Goal: Obtain resource: Download file/media

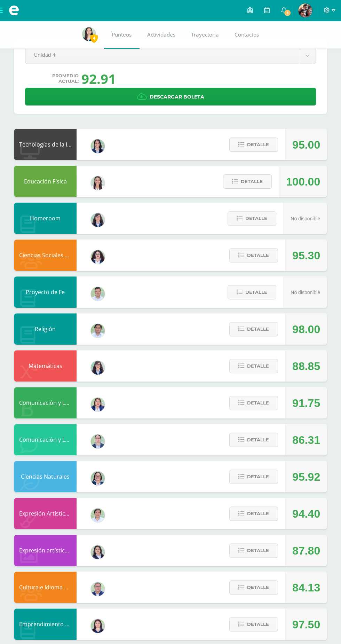
scroll to position [22, 0]
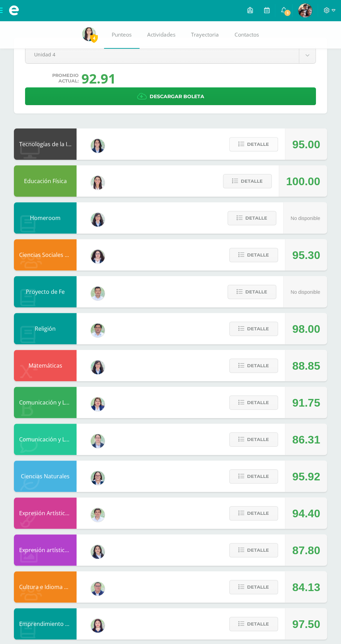
click at [255, 144] on span "Detalle" at bounding box center [258, 144] width 22 height 13
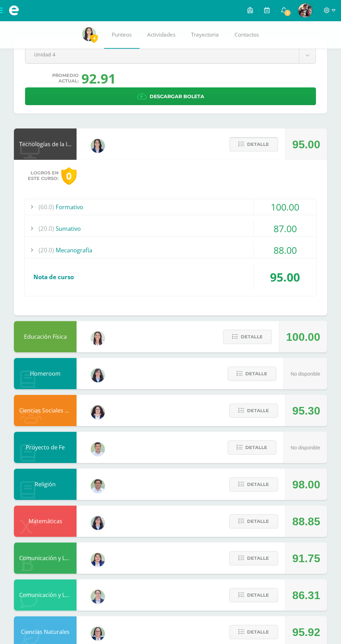
click at [242, 146] on icon at bounding box center [242, 144] width 6 height 6
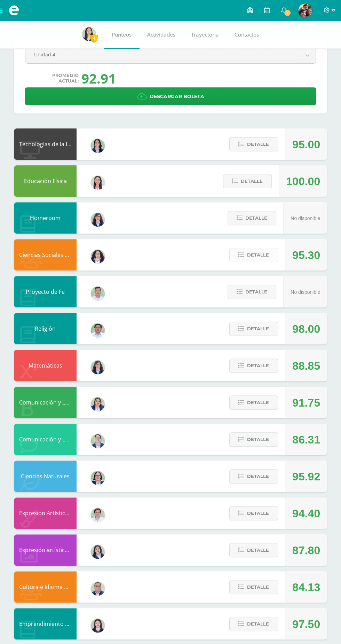
click at [252, 258] on span "Detalle" at bounding box center [258, 255] width 22 height 13
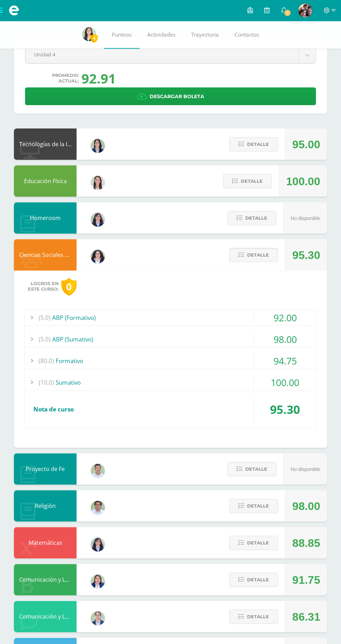
click at [251, 261] on span "Detalle" at bounding box center [258, 255] width 22 height 13
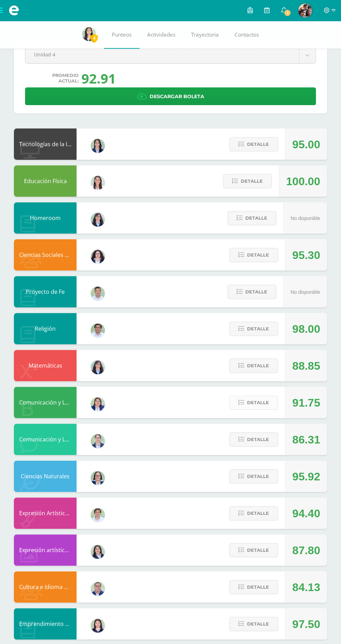
click at [263, 403] on span "Detalle" at bounding box center [258, 402] width 22 height 13
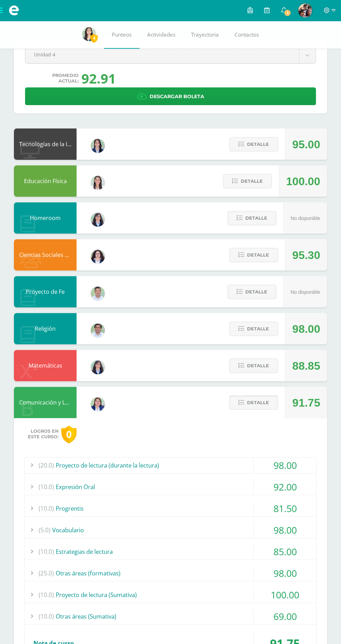
click at [261, 403] on span "Detalle" at bounding box center [258, 402] width 22 height 13
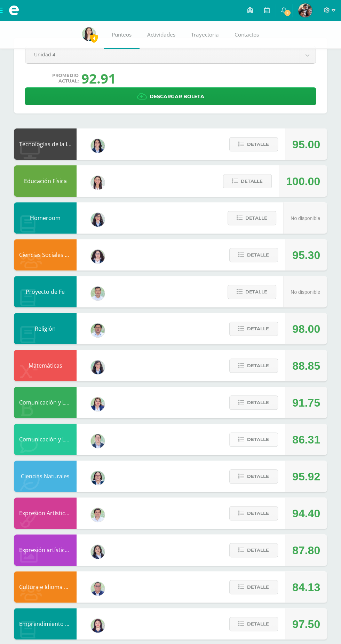
click at [262, 439] on span "Detalle" at bounding box center [258, 439] width 22 height 13
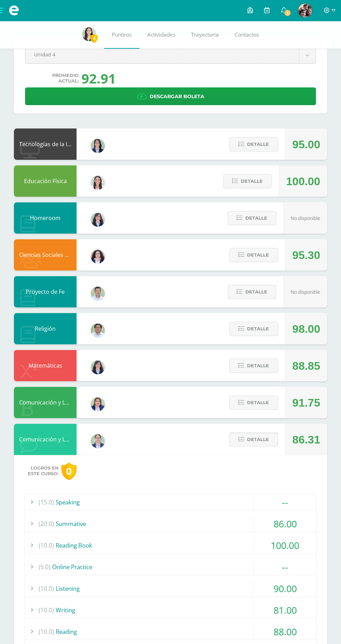
click at [256, 438] on span "Detalle" at bounding box center [258, 439] width 22 height 13
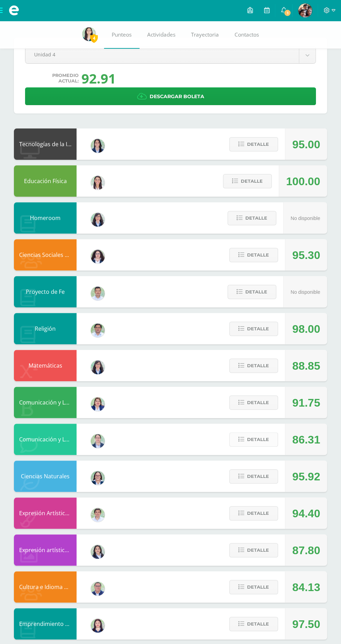
click at [258, 435] on span "Detalle" at bounding box center [258, 439] width 22 height 13
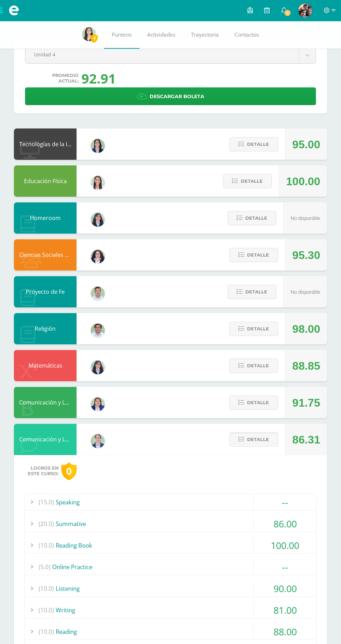
click at [258, 439] on span "Detalle" at bounding box center [258, 439] width 22 height 13
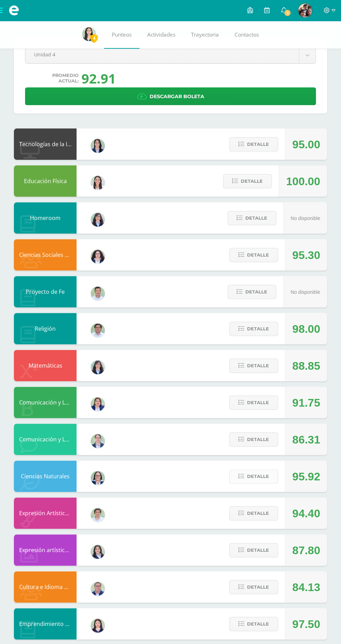
click at [258, 476] on span "Detalle" at bounding box center [258, 476] width 22 height 13
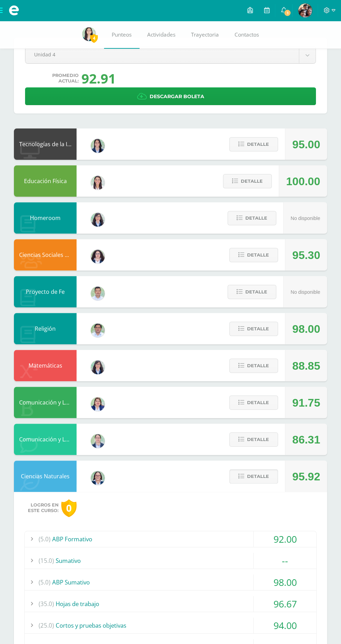
click at [258, 476] on span "Detalle" at bounding box center [258, 476] width 22 height 13
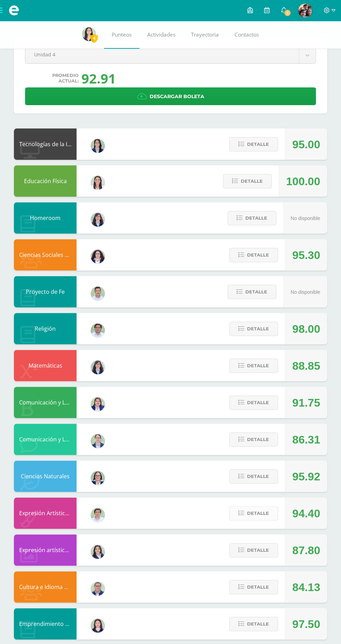
click at [261, 513] on span "Detalle" at bounding box center [258, 513] width 22 height 13
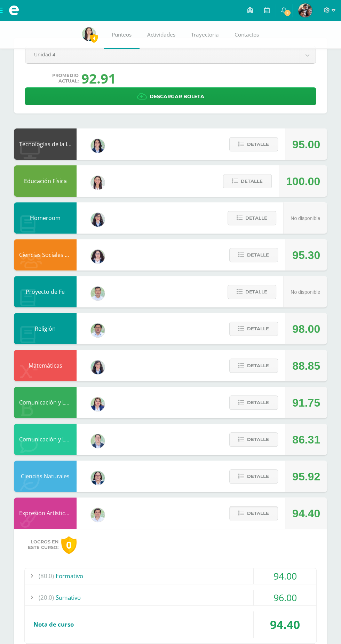
click at [259, 516] on span "Detalle" at bounding box center [258, 513] width 22 height 13
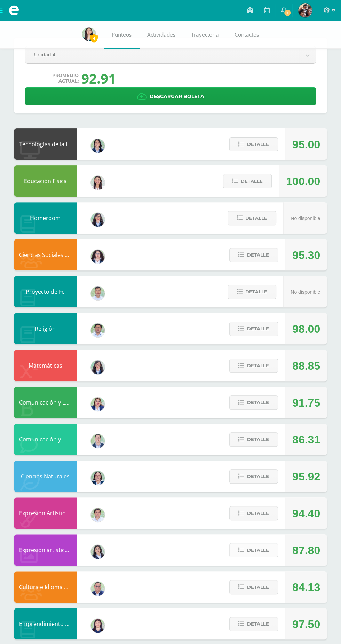
click at [257, 549] on span "Detalle" at bounding box center [258, 550] width 22 height 13
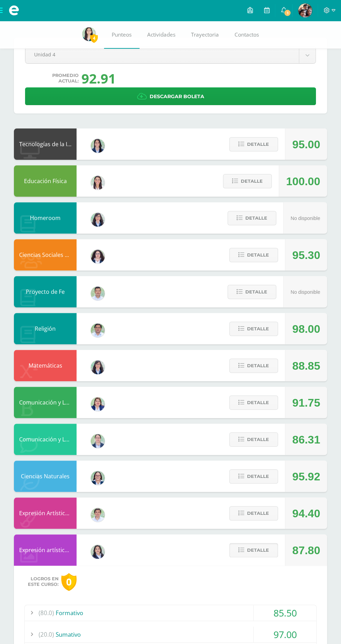
click at [265, 548] on span "Detalle" at bounding box center [258, 550] width 22 height 13
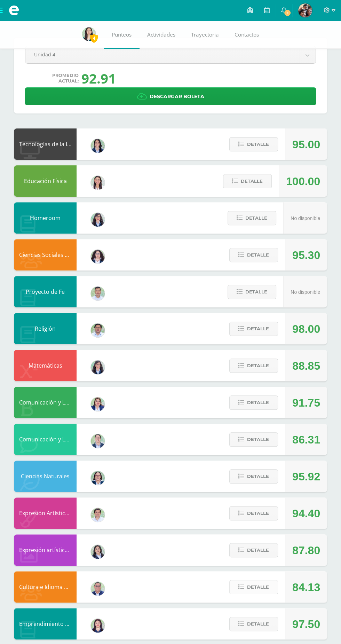
click at [258, 586] on span "Detalle" at bounding box center [258, 587] width 22 height 13
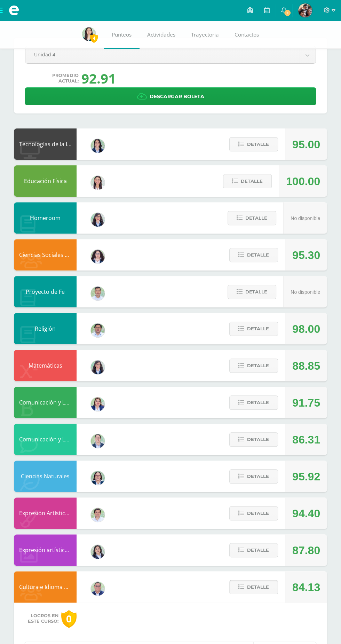
click at [265, 589] on span "Detalle" at bounding box center [258, 587] width 22 height 13
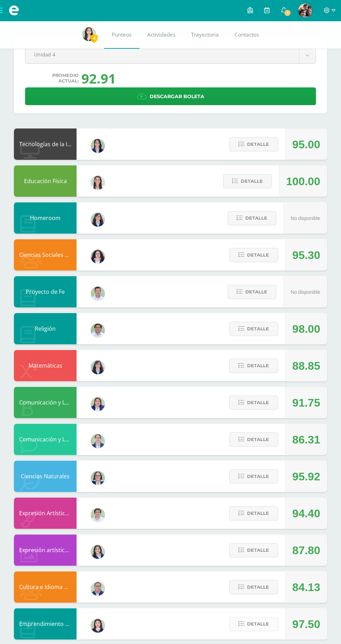
click at [264, 622] on span "Detalle" at bounding box center [258, 624] width 22 height 13
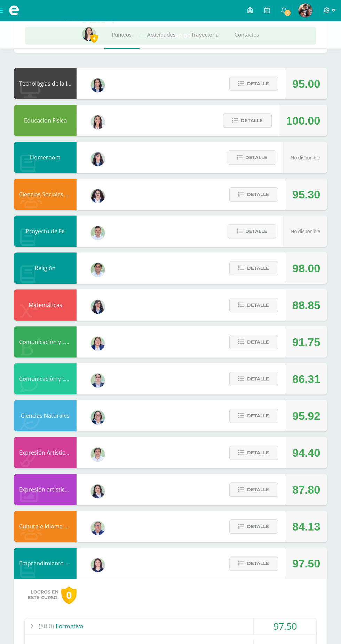
scroll to position [156, 0]
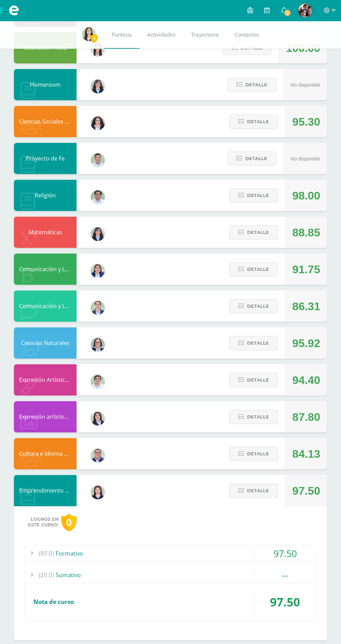
click at [252, 488] on span "Detalle" at bounding box center [258, 490] width 22 height 13
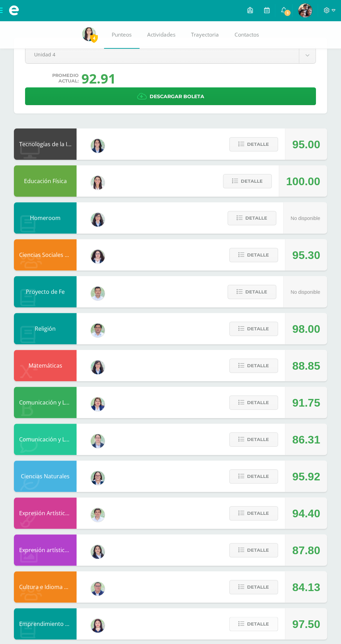
scroll to position [0, 0]
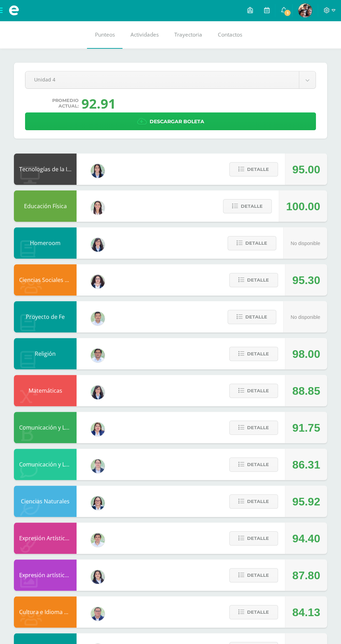
click at [259, 126] on link "Descargar boleta" at bounding box center [170, 121] width 291 height 18
